Goal: Task Accomplishment & Management: Use online tool/utility

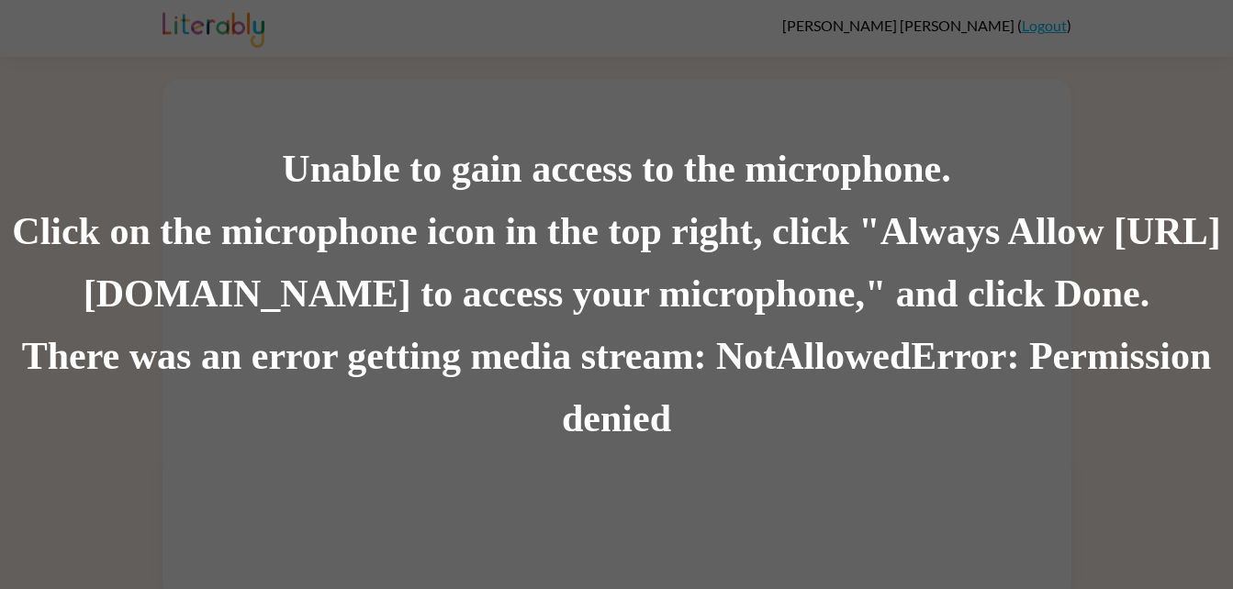
click at [544, 451] on div "Unable to gain access to the microphone. Click on the microphone icon in the to…" at bounding box center [616, 294] width 1233 height 589
click at [538, 442] on div "There was an error getting media stream: NotAllowedError: Permission denied" at bounding box center [616, 388] width 1233 height 125
click at [1213, 422] on div "There was an error getting media stream: NotAllowedError: Permission denied" at bounding box center [616, 388] width 1233 height 125
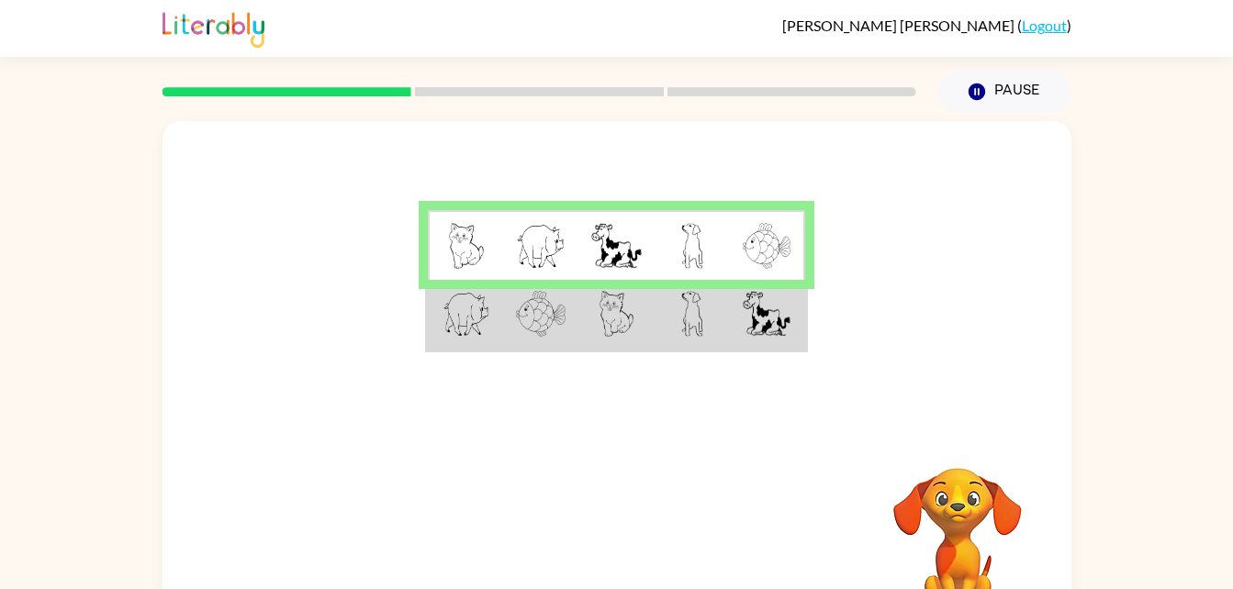
click at [589, 324] on td at bounding box center [615, 315] width 75 height 71
click at [568, 312] on td at bounding box center [540, 315] width 75 height 71
click at [544, 314] on img at bounding box center [541, 314] width 50 height 46
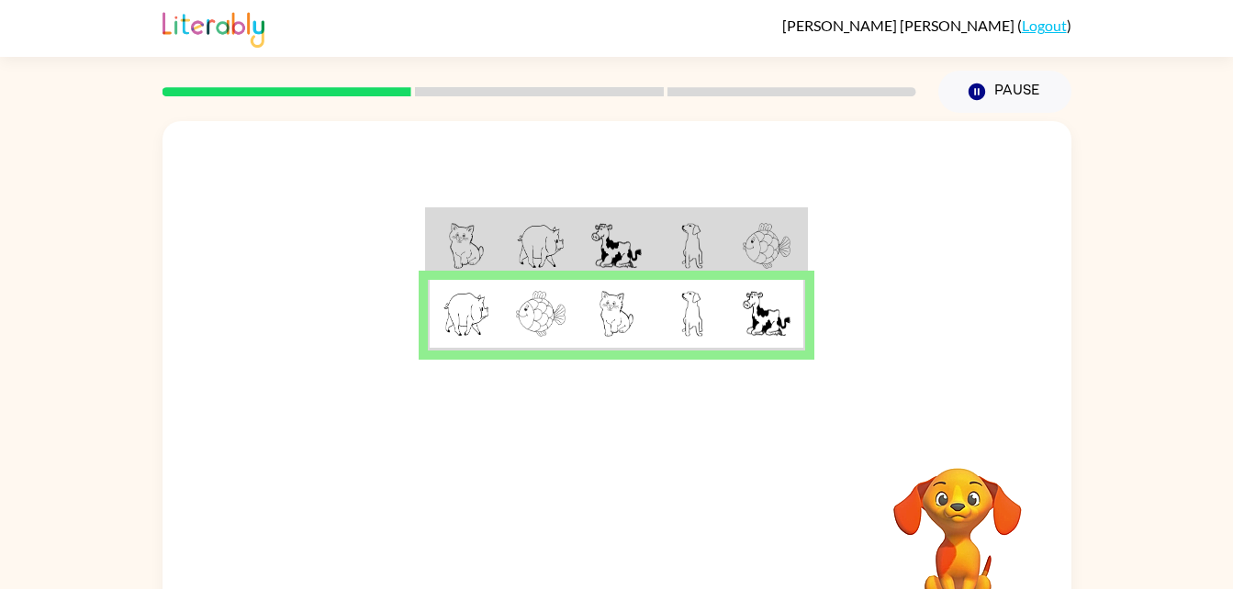
click at [541, 305] on img at bounding box center [541, 314] width 50 height 46
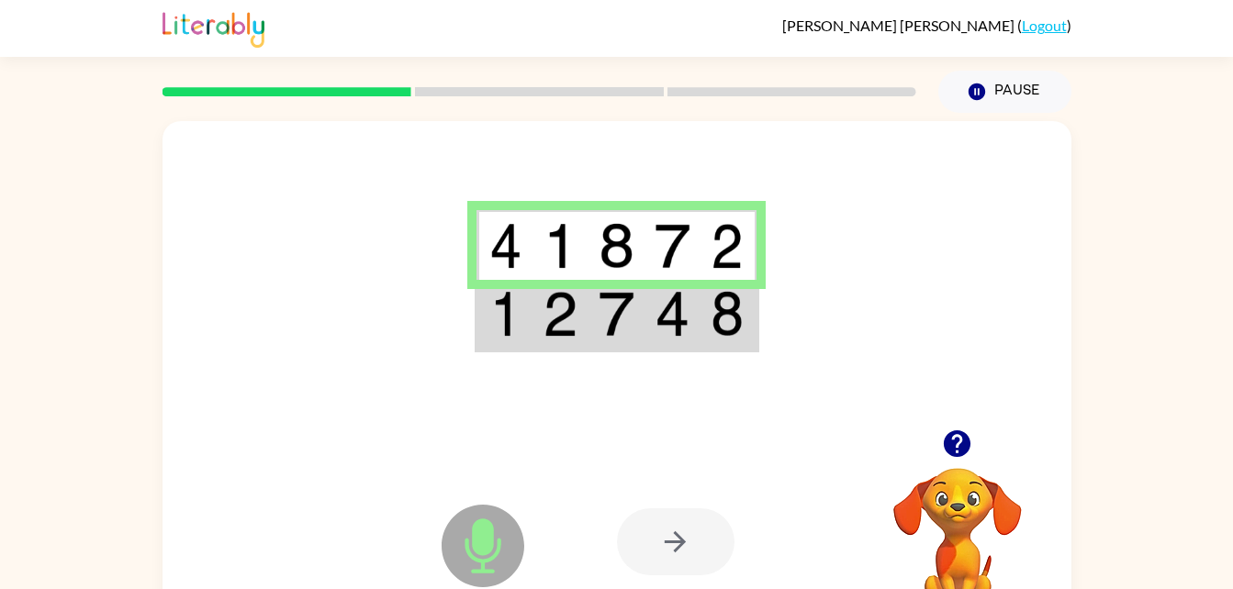
click at [684, 315] on img at bounding box center [672, 314] width 35 height 46
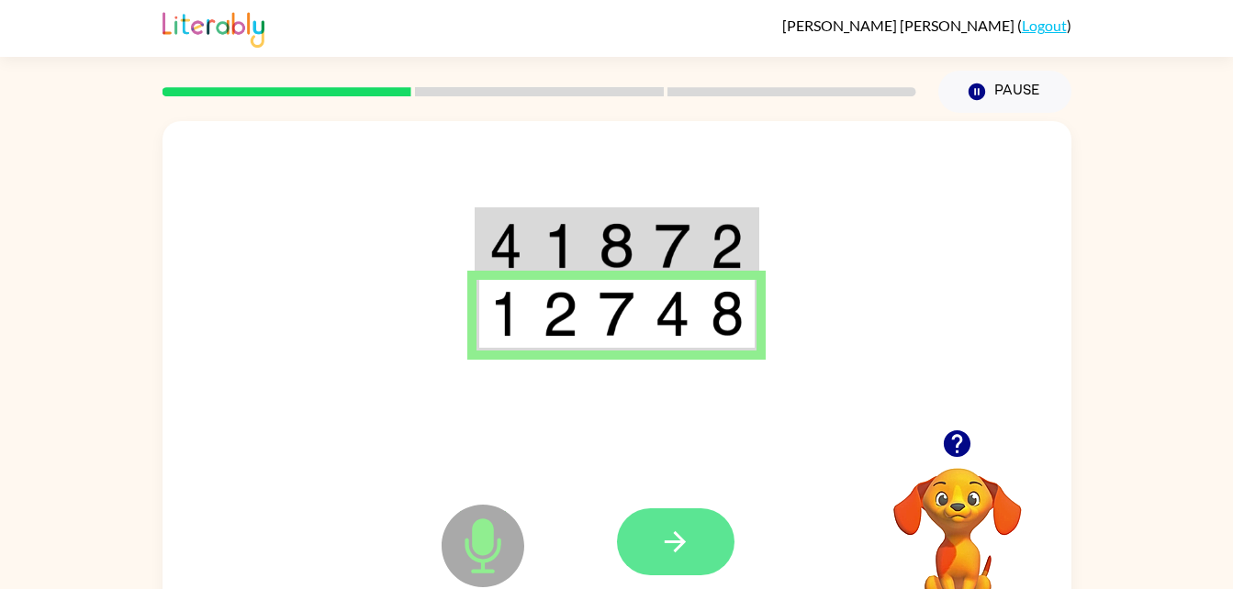
click at [690, 545] on icon "button" at bounding box center [675, 542] width 32 height 32
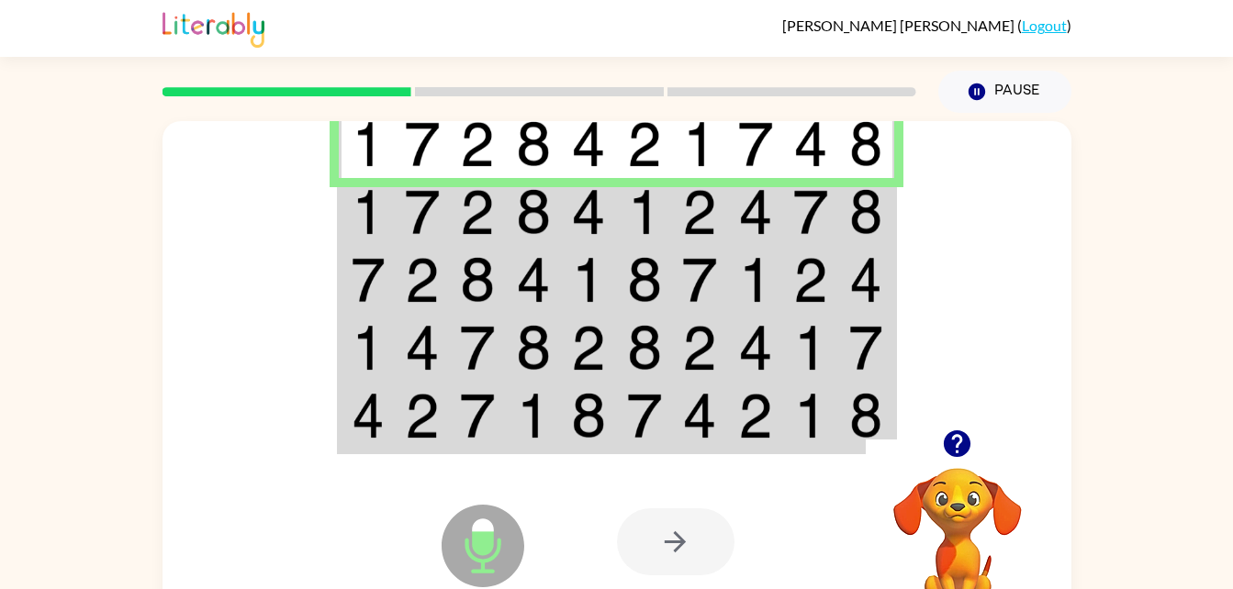
click at [366, 221] on img at bounding box center [368, 212] width 33 height 46
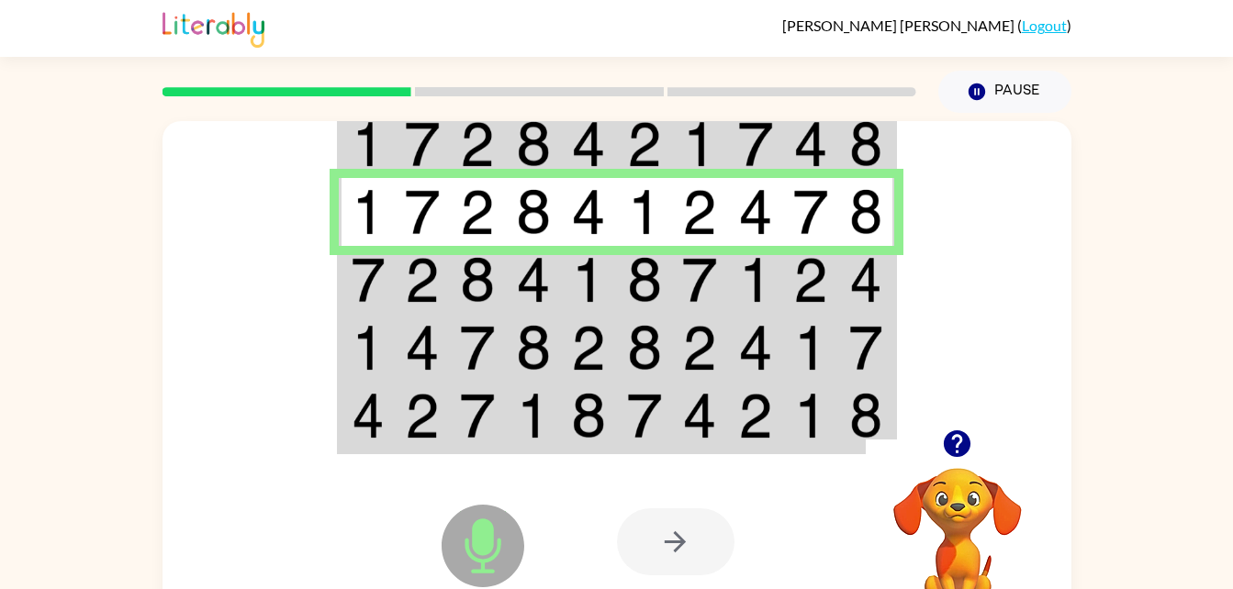
click at [427, 296] on img at bounding box center [422, 280] width 35 height 46
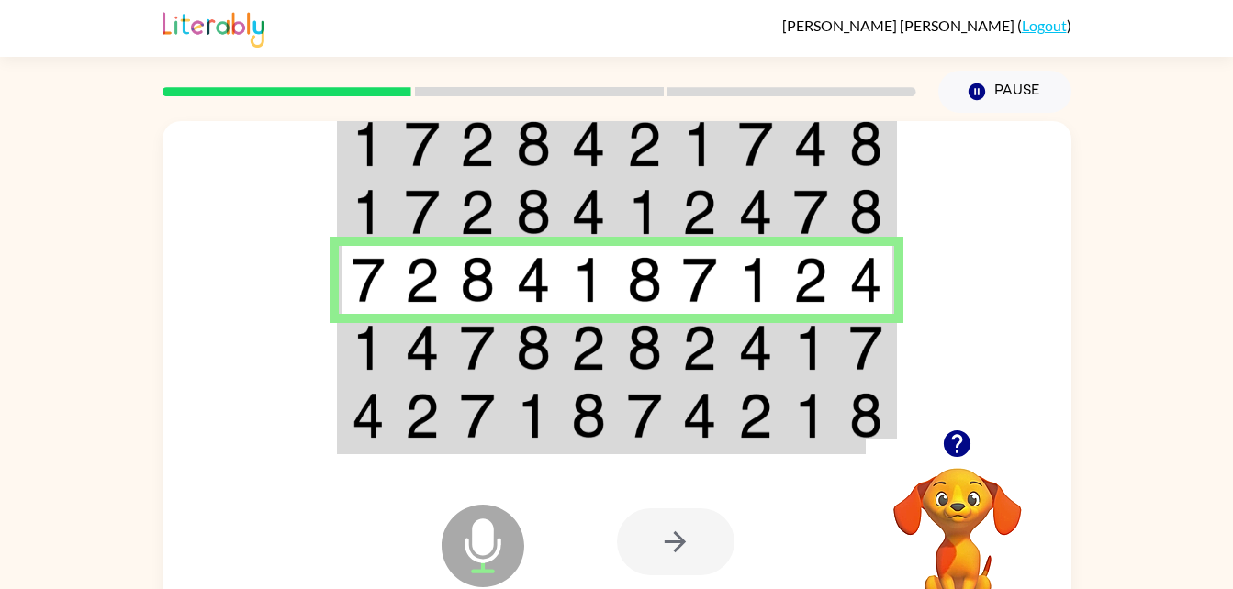
click at [378, 346] on img at bounding box center [368, 348] width 33 height 46
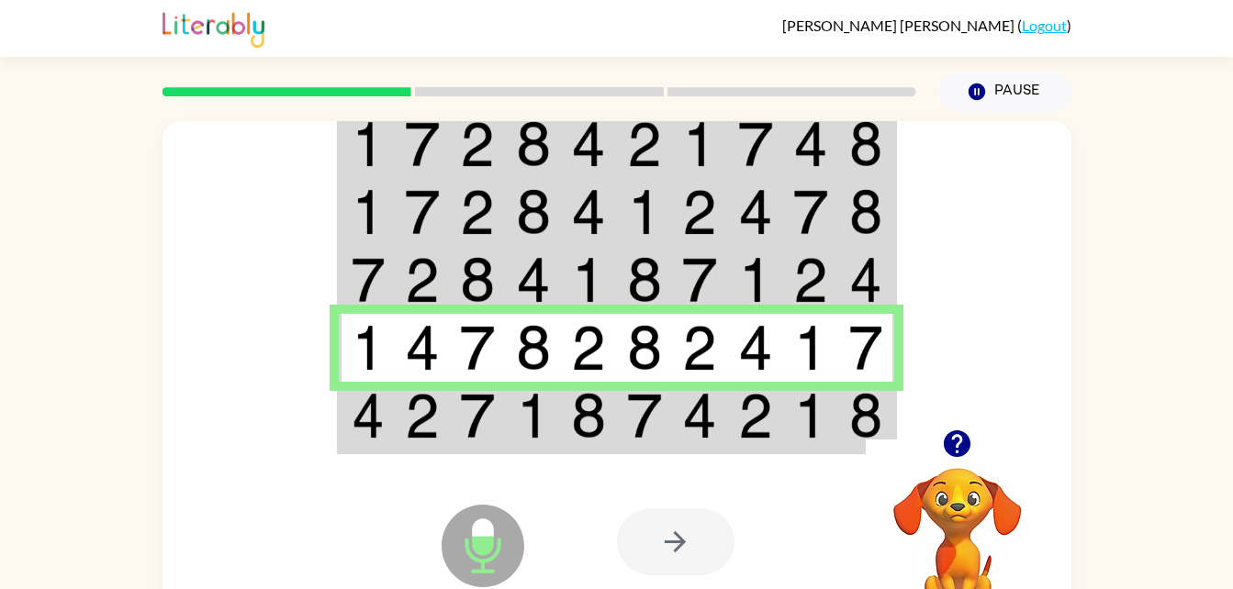
click at [489, 420] on img at bounding box center [477, 416] width 35 height 46
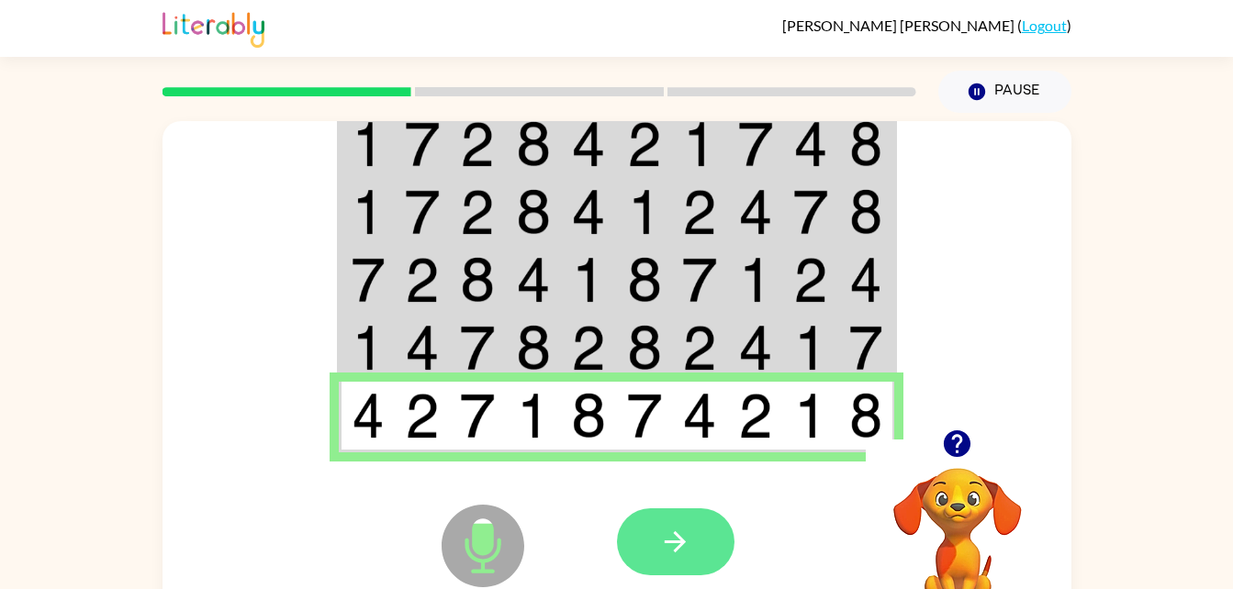
click at [705, 553] on button "button" at bounding box center [676, 542] width 118 height 67
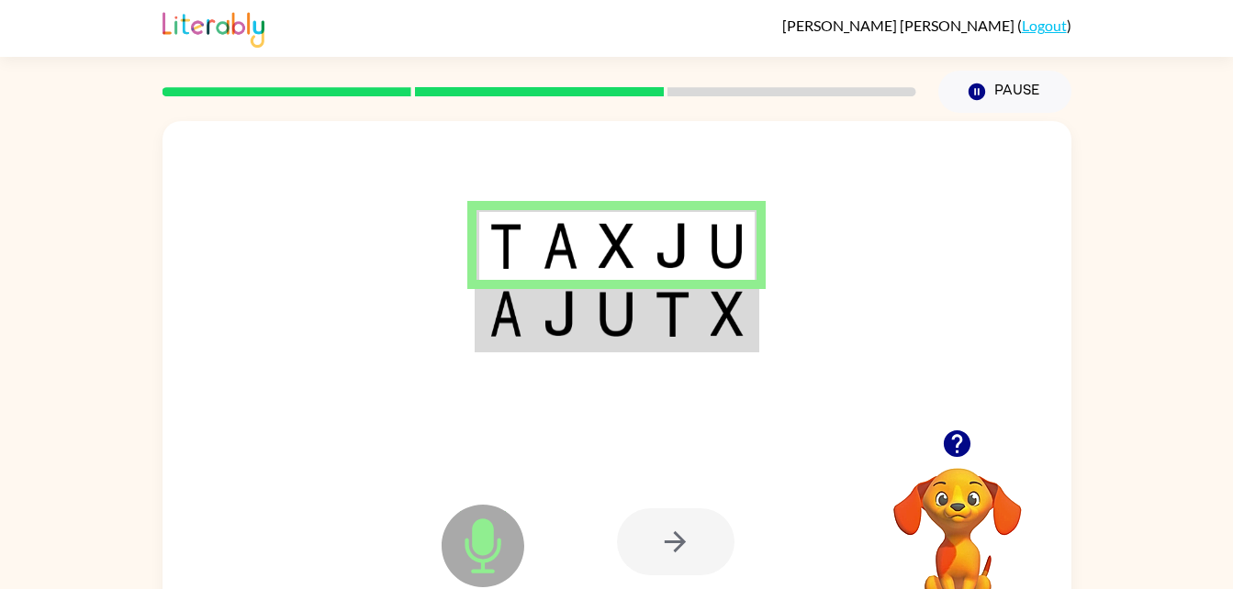
click at [505, 313] on img at bounding box center [505, 314] width 33 height 46
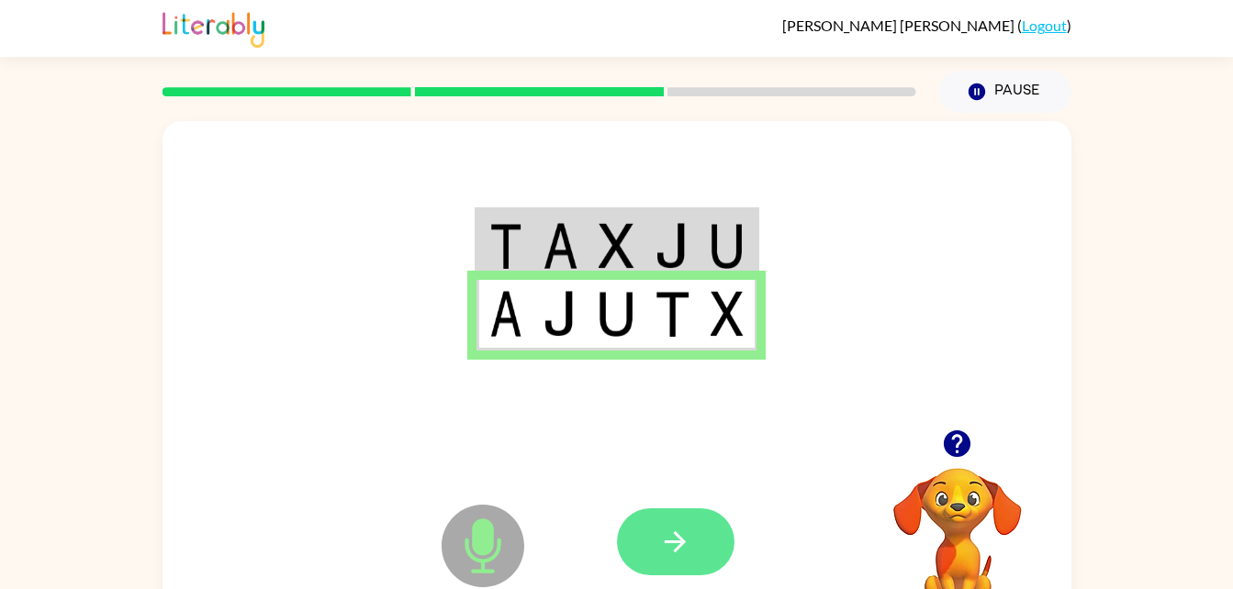
click at [670, 549] on icon "button" at bounding box center [675, 542] width 32 height 32
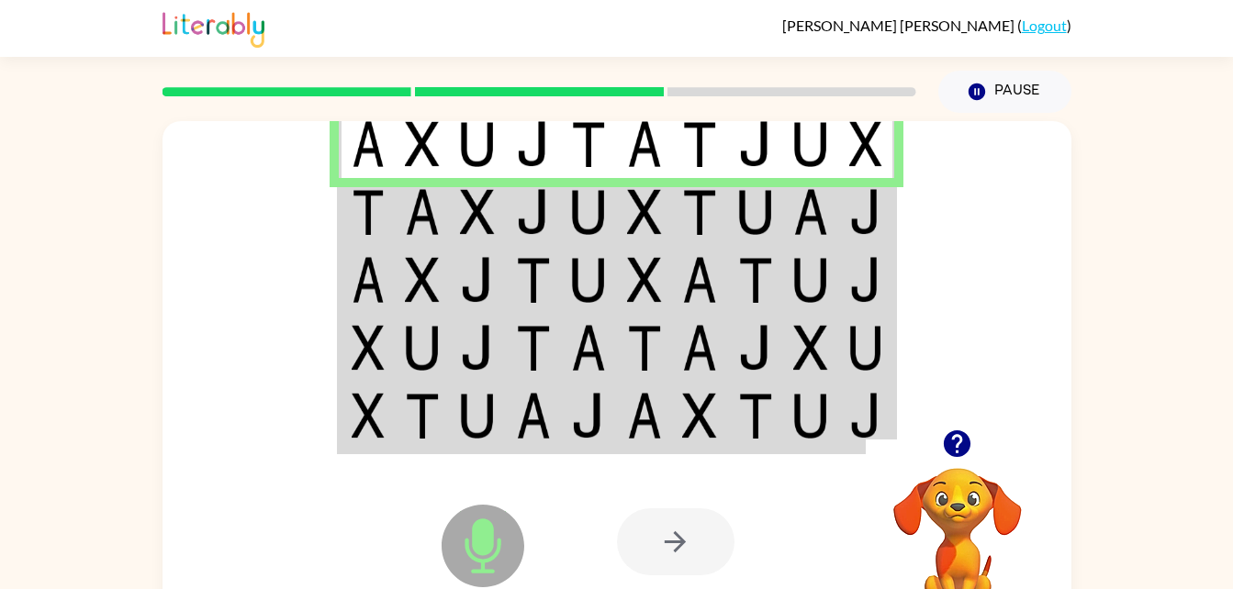
click at [391, 214] on td at bounding box center [367, 212] width 56 height 68
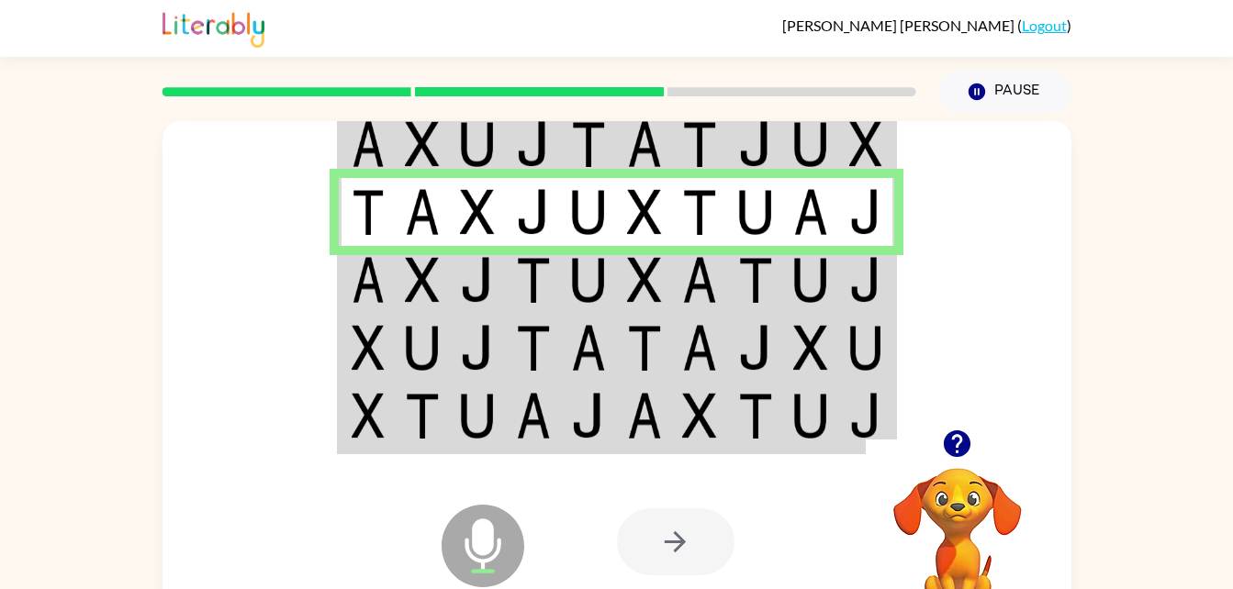
click at [414, 280] on img at bounding box center [422, 280] width 35 height 46
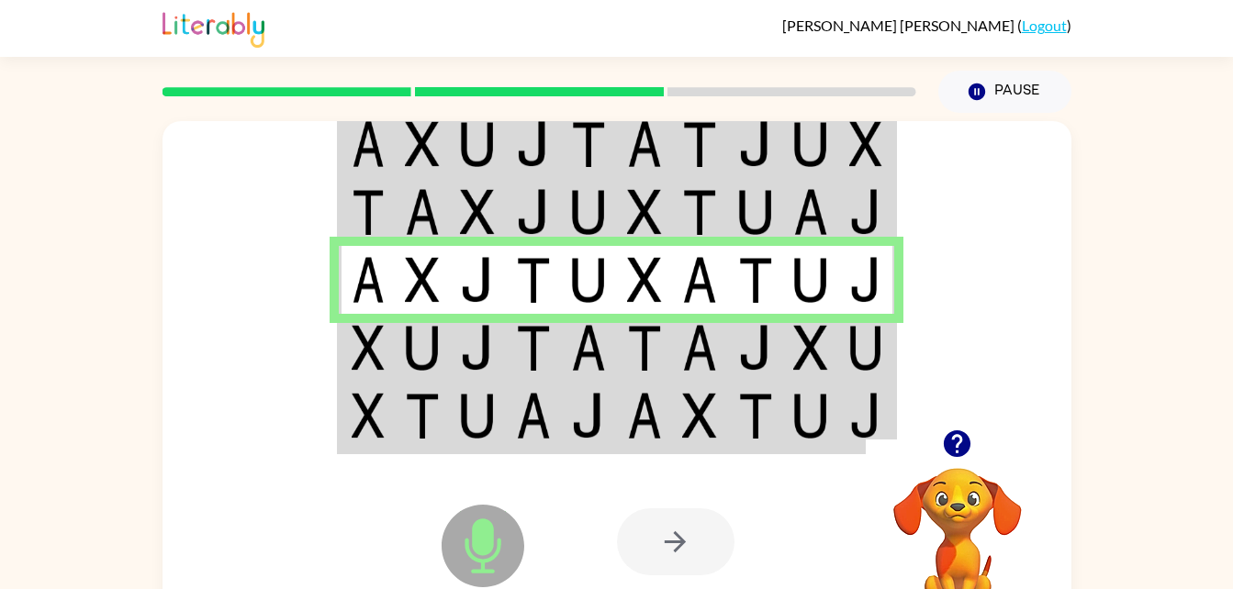
click at [473, 367] on img at bounding box center [477, 348] width 35 height 46
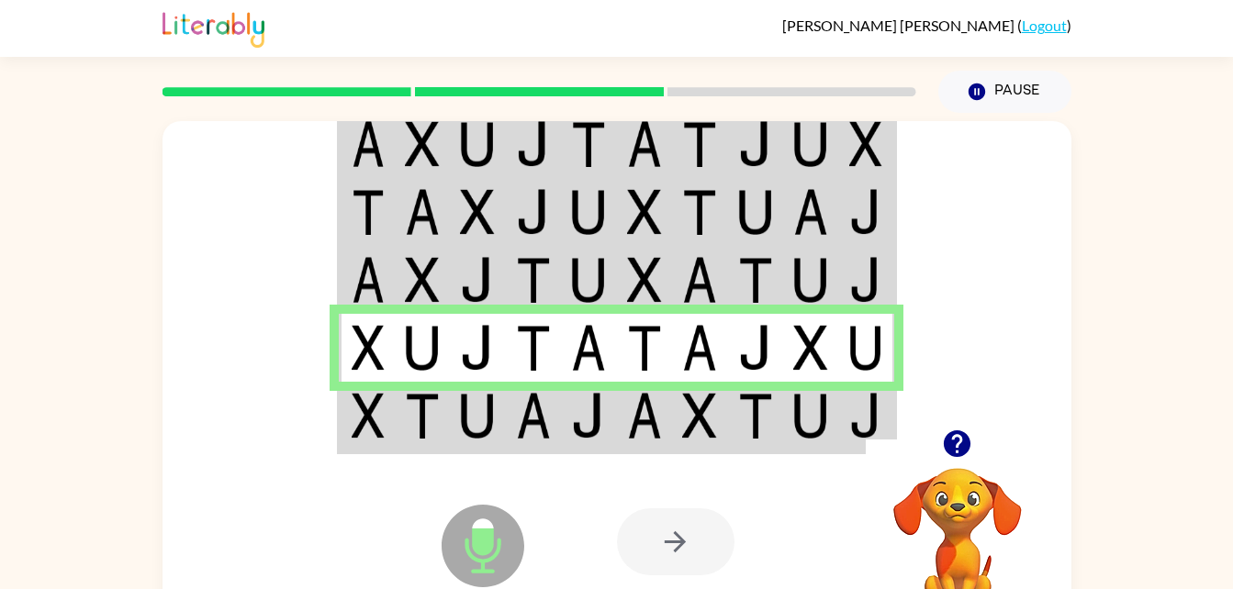
click at [304, 428] on div at bounding box center [617, 275] width 909 height 309
click at [395, 444] on div "Microphone The Microphone is here when it is your turn to talk" at bounding box center [437, 500] width 183 height 122
click at [410, 427] on img at bounding box center [422, 416] width 35 height 46
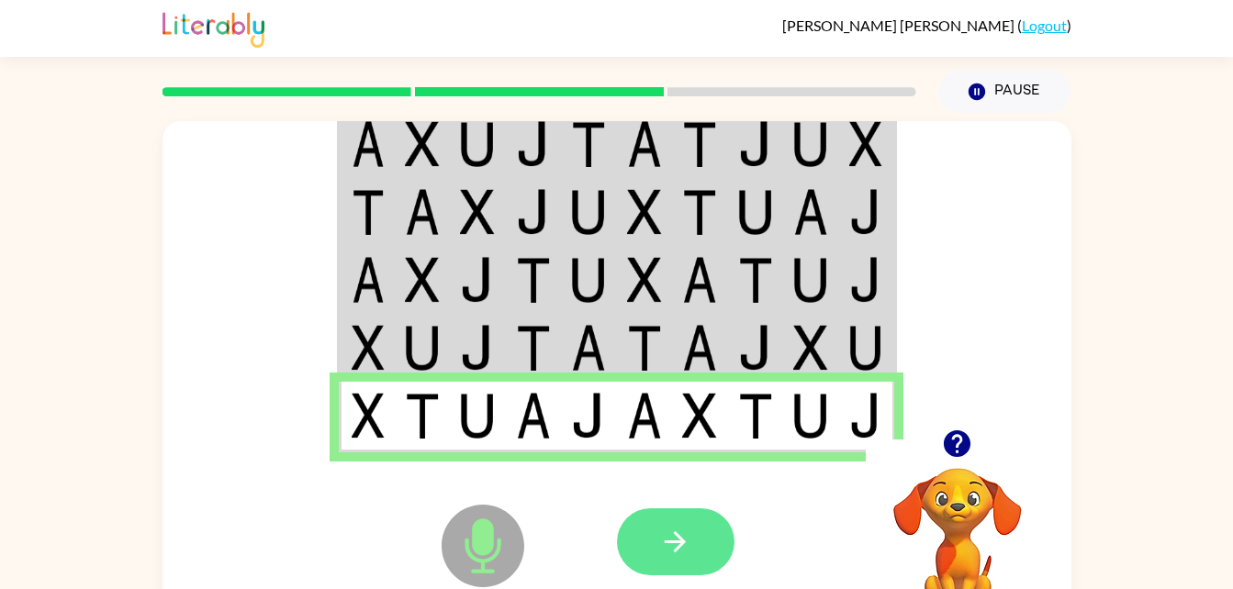
click at [696, 553] on button "button" at bounding box center [676, 542] width 118 height 67
